Goal: Task Accomplishment & Management: Use online tool/utility

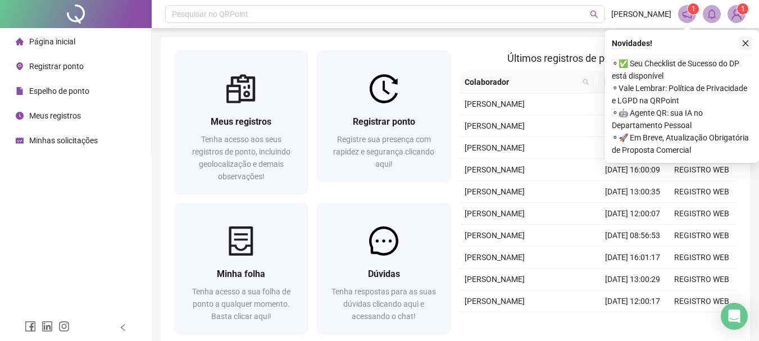
click at [747, 45] on icon "close" at bounding box center [745, 43] width 8 height 8
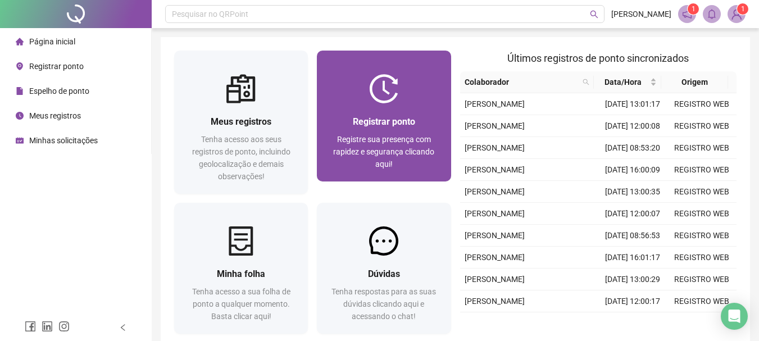
click at [389, 126] on span "Registrar ponto" at bounding box center [384, 121] width 62 height 11
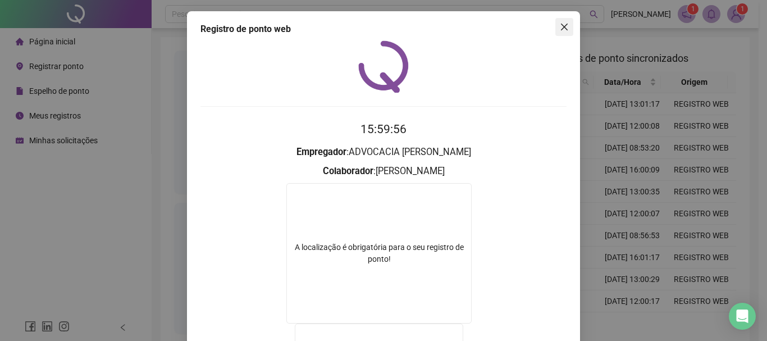
click at [559, 35] on button "Close" at bounding box center [564, 27] width 18 height 18
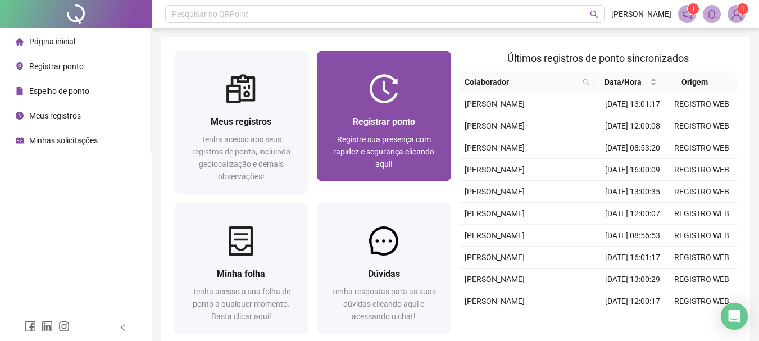
click at [380, 107] on div "Registrar ponto Registre sua presença com rapidez e segurança clicando aqui!" at bounding box center [384, 142] width 134 height 78
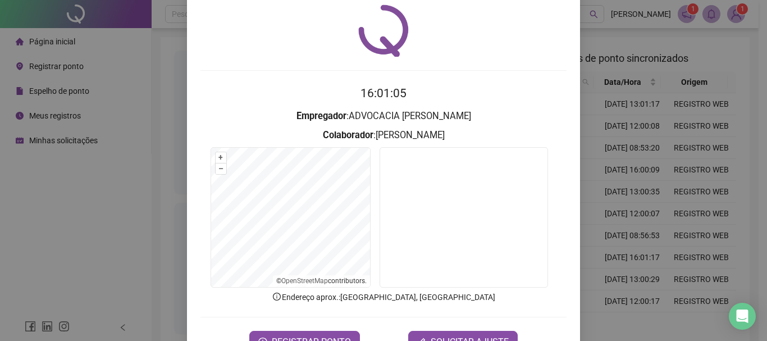
scroll to position [73, 0]
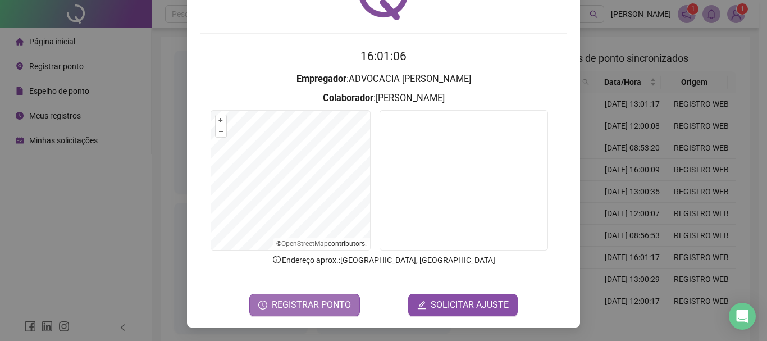
click at [340, 312] on button "REGISTRAR PONTO" at bounding box center [304, 305] width 111 height 22
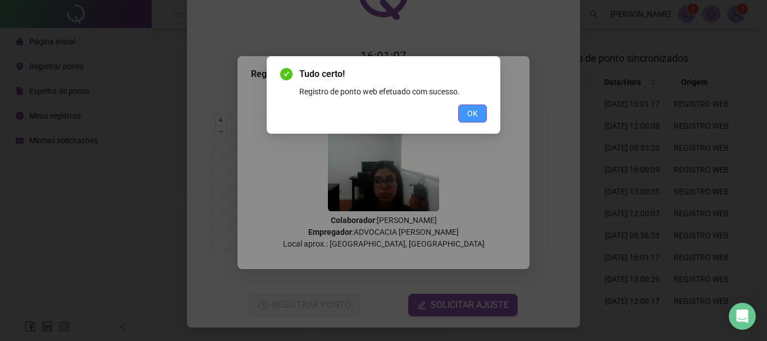
click at [473, 115] on span "OK" at bounding box center [472, 113] width 11 height 12
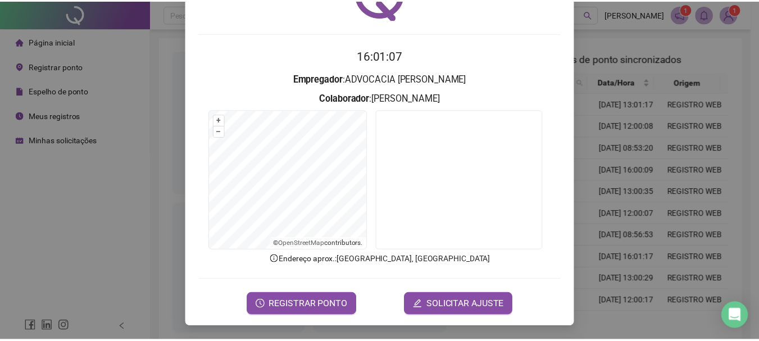
scroll to position [0, 0]
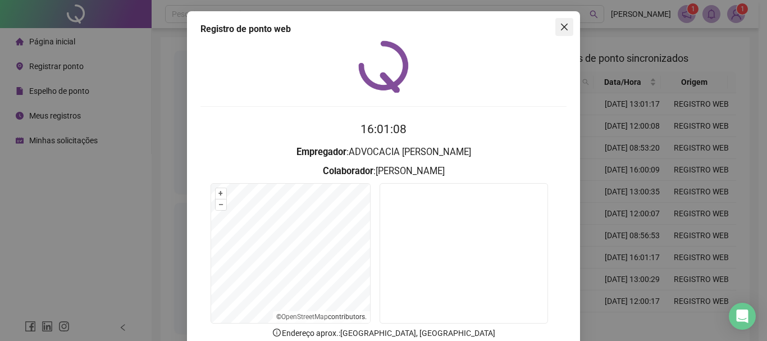
click at [560, 31] on icon "close" at bounding box center [564, 26] width 9 height 9
